Goal: Navigation & Orientation: Find specific page/section

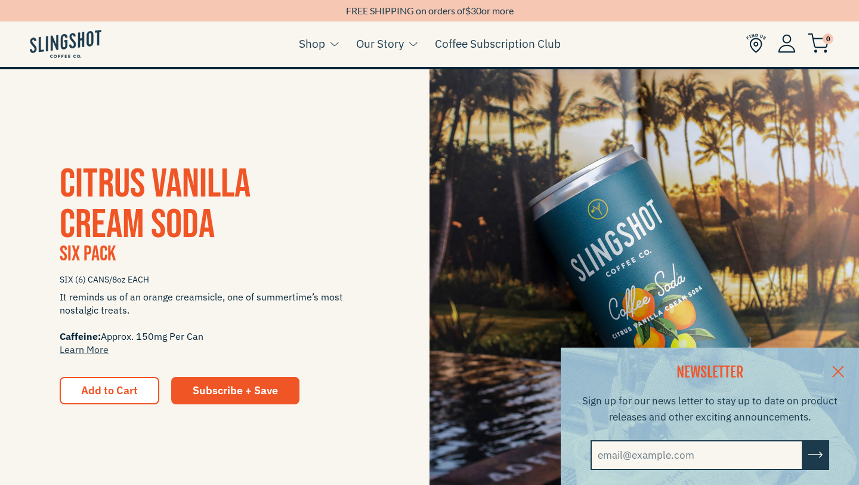
scroll to position [106, 0]
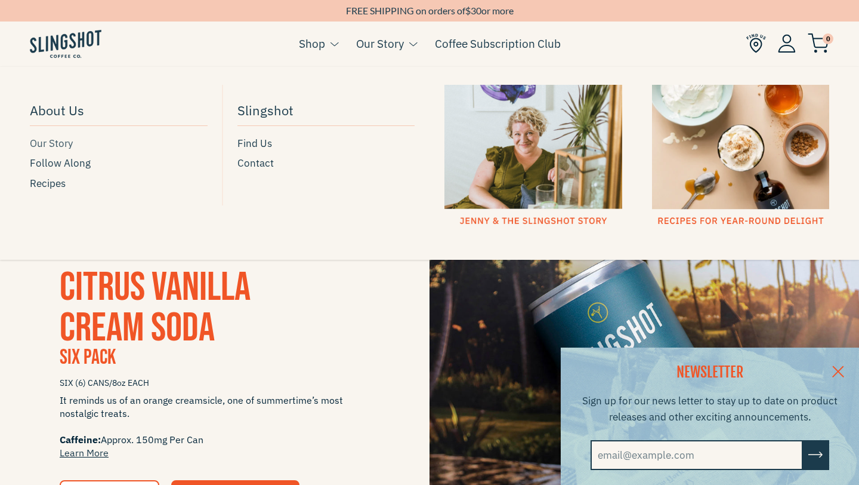
click at [61, 140] on span "Our Story" at bounding box center [51, 143] width 43 height 16
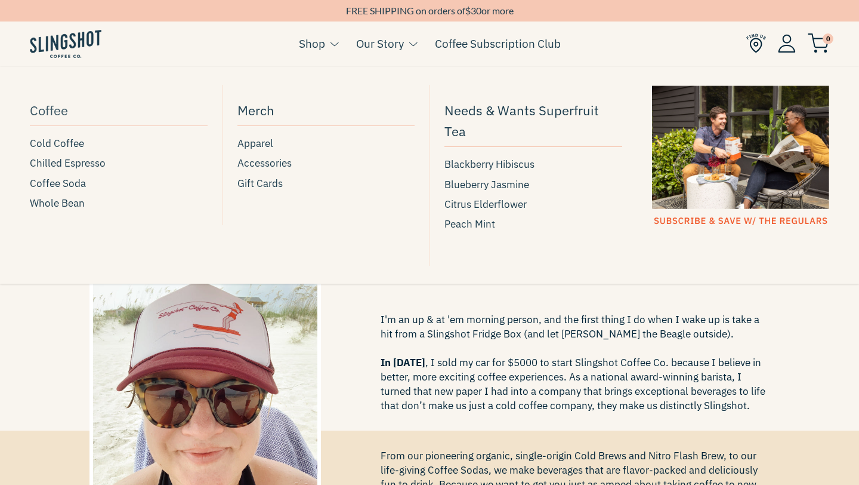
click at [45, 106] on span "Coffee" at bounding box center [49, 110] width 38 height 21
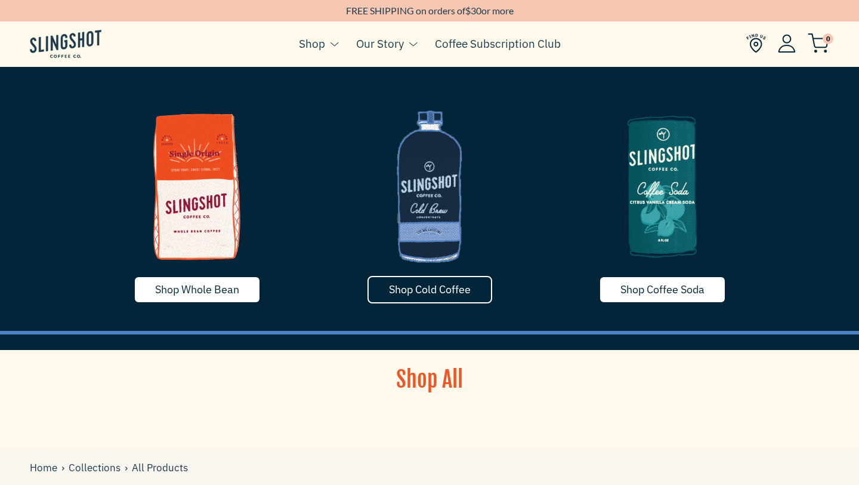
click at [427, 297] on link "Shop Cold Coffee" at bounding box center [430, 289] width 125 height 27
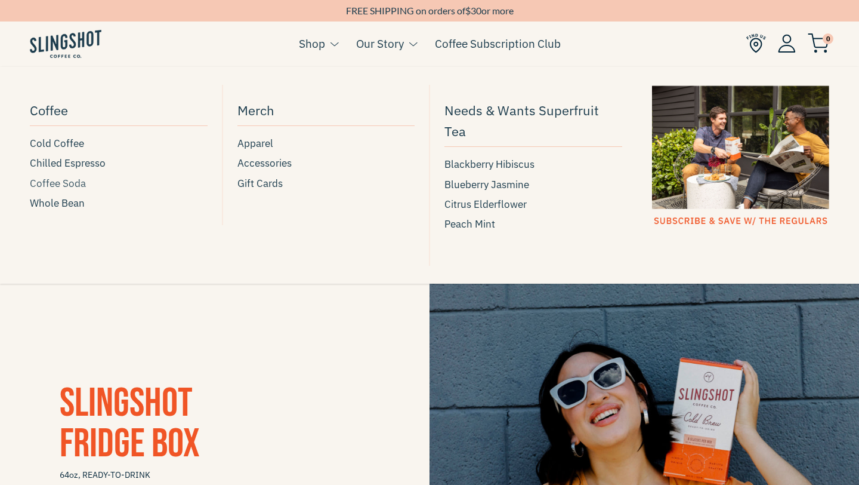
click at [60, 182] on span "Coffee Soda" at bounding box center [58, 183] width 56 height 16
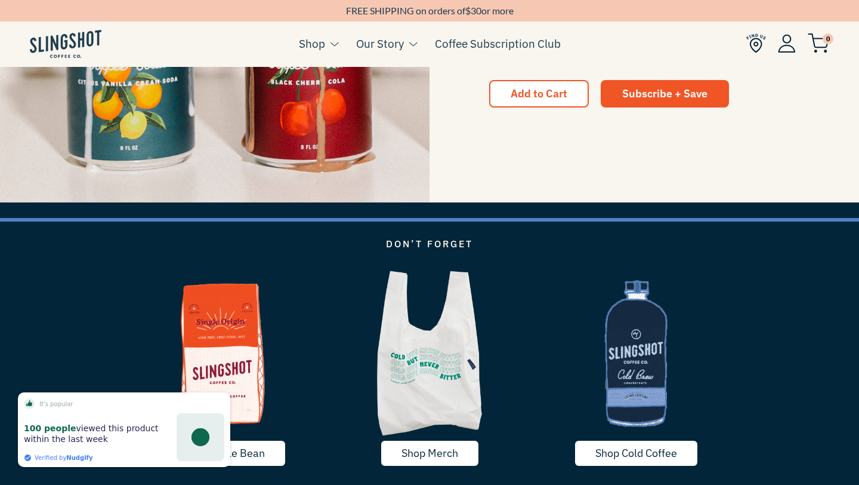
scroll to position [1795, 0]
